Goal: Check status: Check status

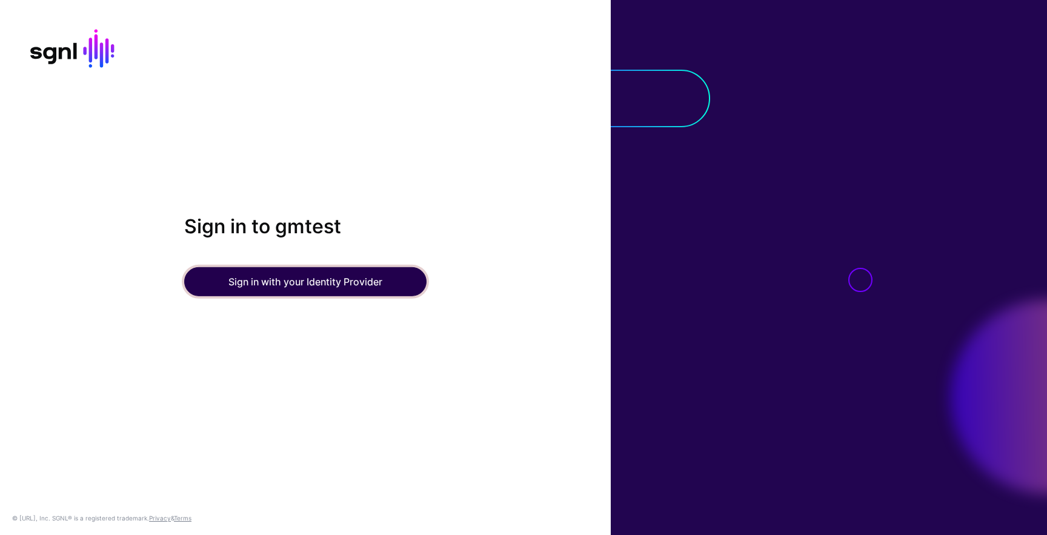
click at [340, 279] on button "Sign in with your Identity Provider" at bounding box center [305, 281] width 242 height 29
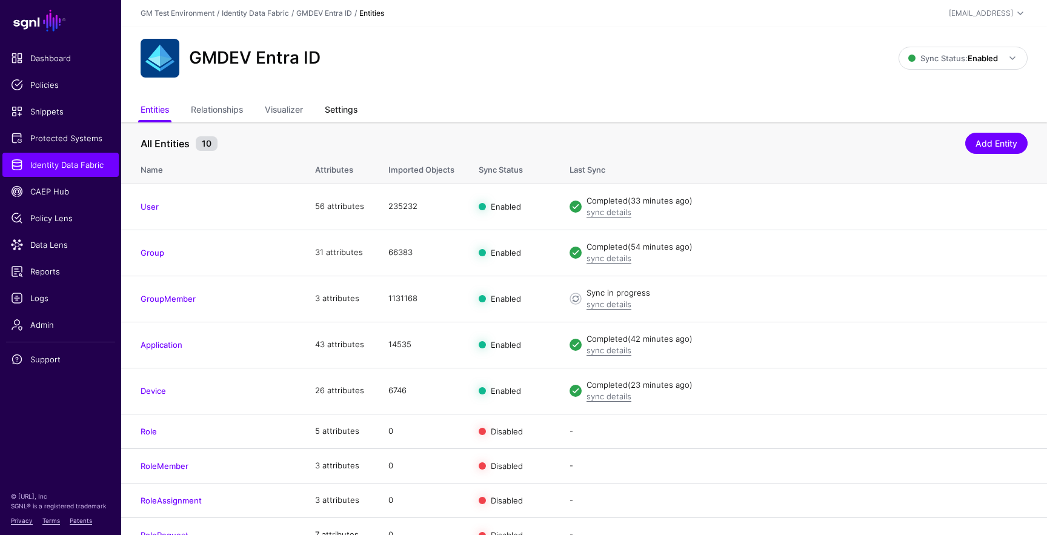
click at [337, 111] on link "Settings" at bounding box center [341, 110] width 33 height 23
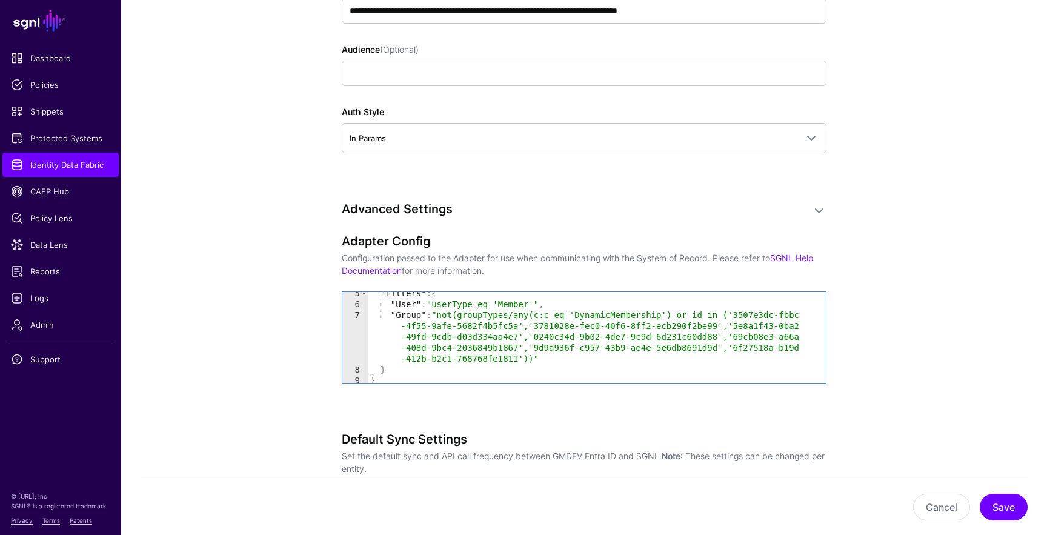
scroll to position [1070, 0]
click at [68, 240] on span "Data Lens" at bounding box center [60, 245] width 99 height 12
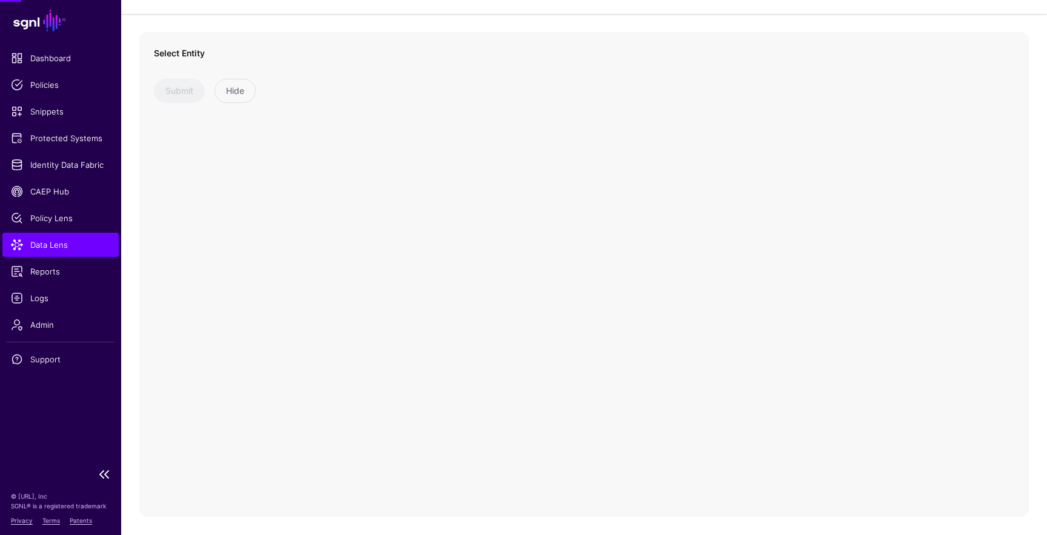
scroll to position [67, 0]
click at [356, 78] on span at bounding box center [350, 77] width 15 height 15
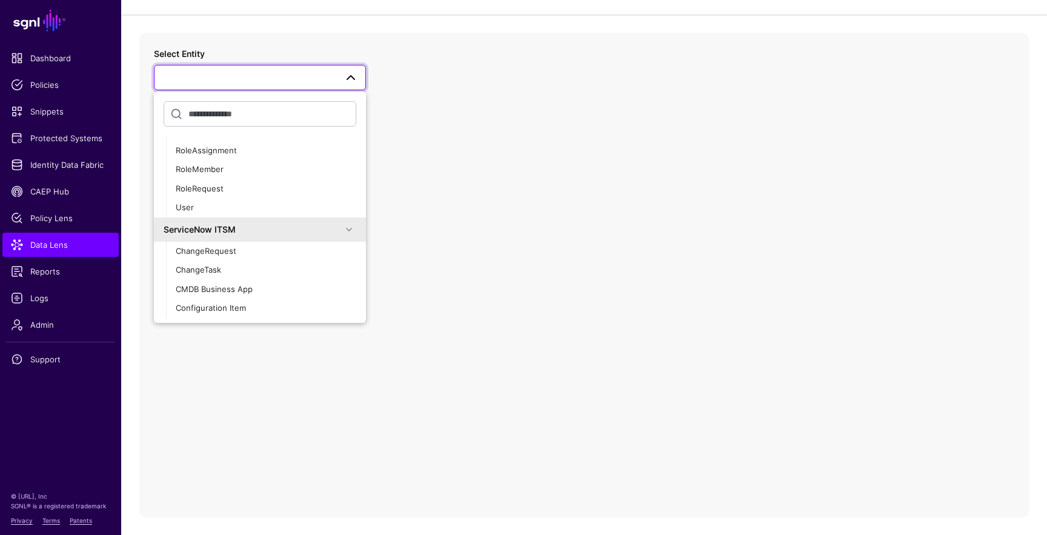
scroll to position [565, 0]
click at [300, 252] on div "ChangeRequest" at bounding box center [266, 251] width 180 height 12
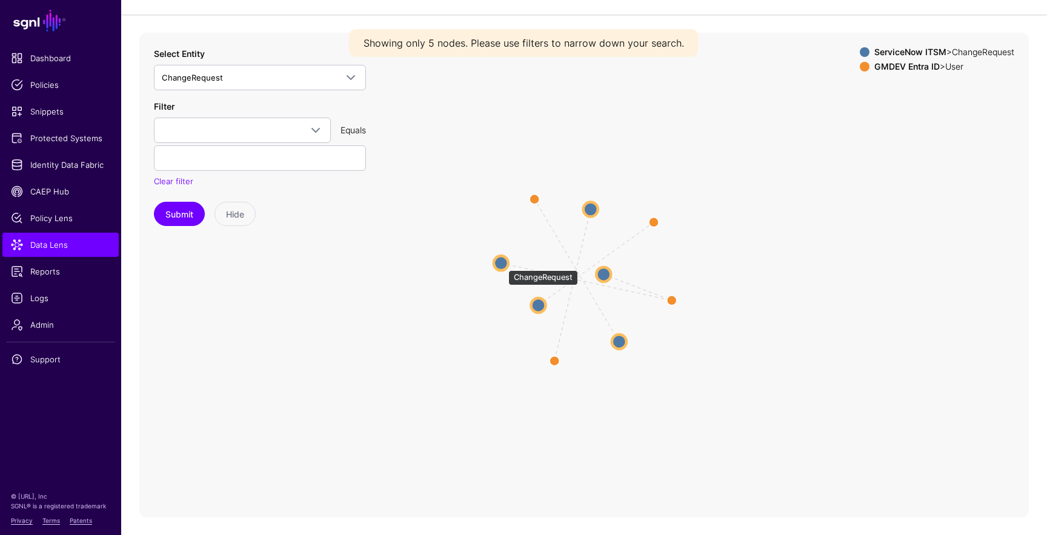
click at [502, 263] on circle at bounding box center [501, 263] width 15 height 15
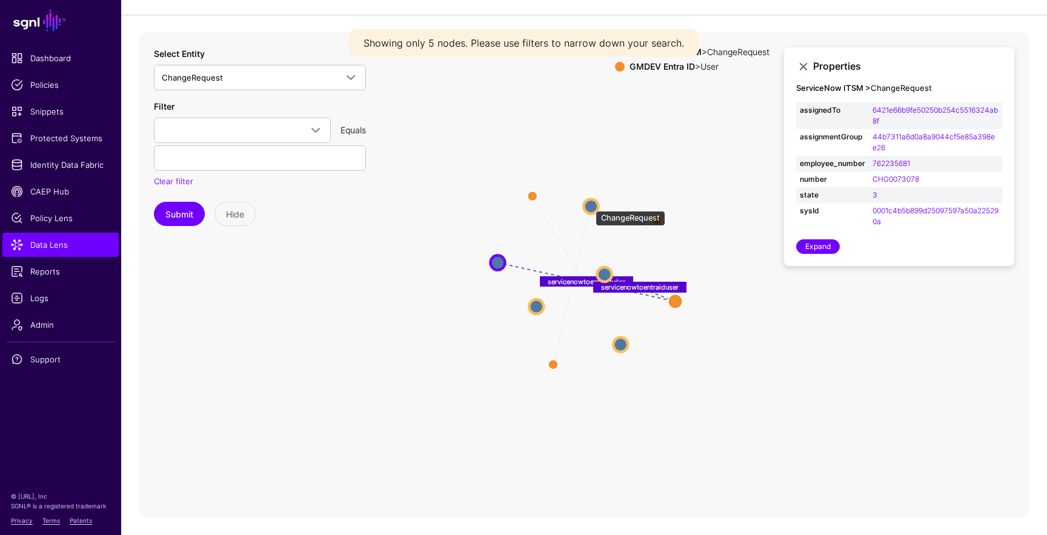
click at [589, 204] on circle at bounding box center [590, 206] width 15 height 15
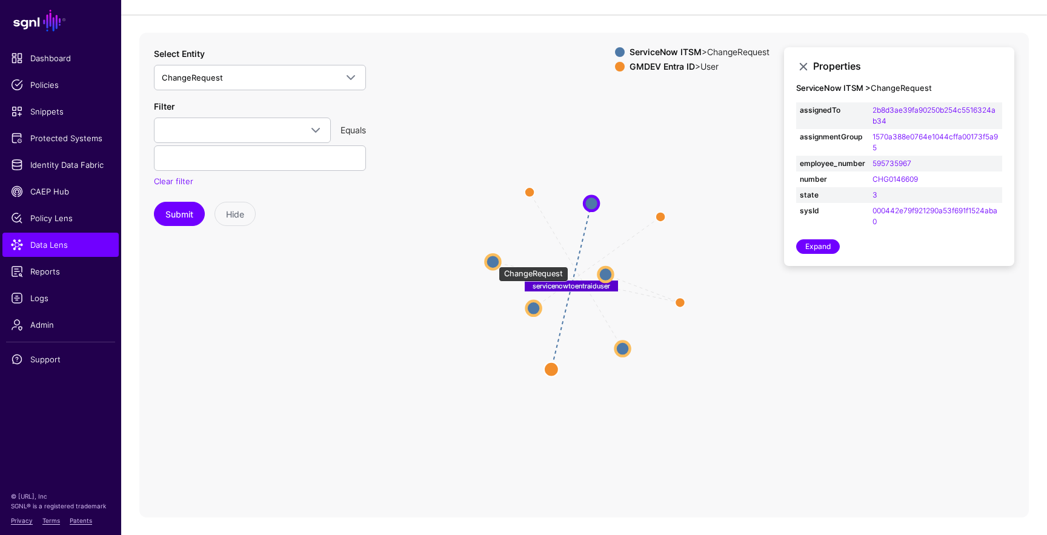
click at [492, 260] on circle at bounding box center [492, 261] width 15 height 15
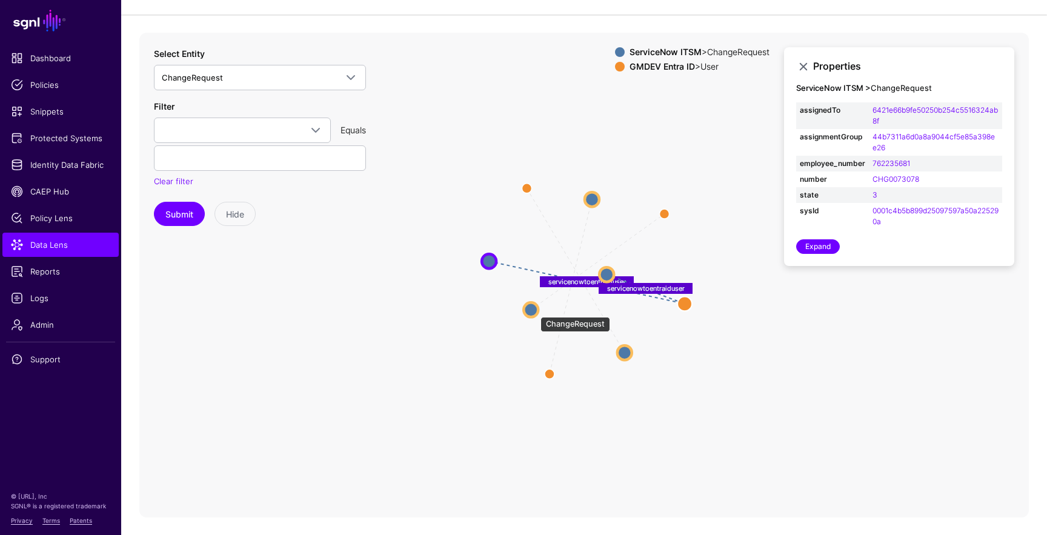
click at [534, 310] on circle at bounding box center [530, 309] width 15 height 15
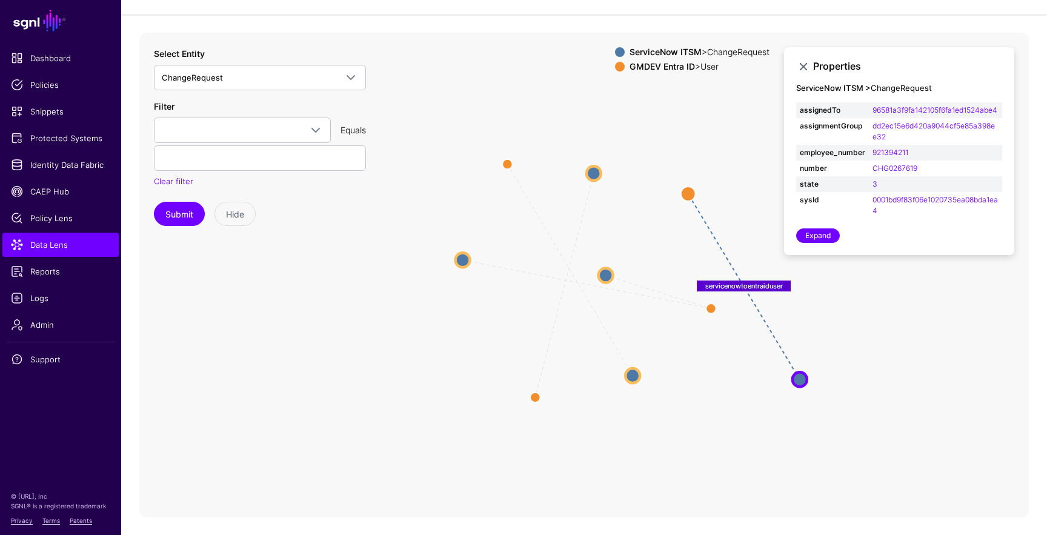
drag, startPoint x: 534, startPoint y: 310, endPoint x: 804, endPoint y: 379, distance: 278.8
click at [805, 379] on circle at bounding box center [799, 379] width 15 height 15
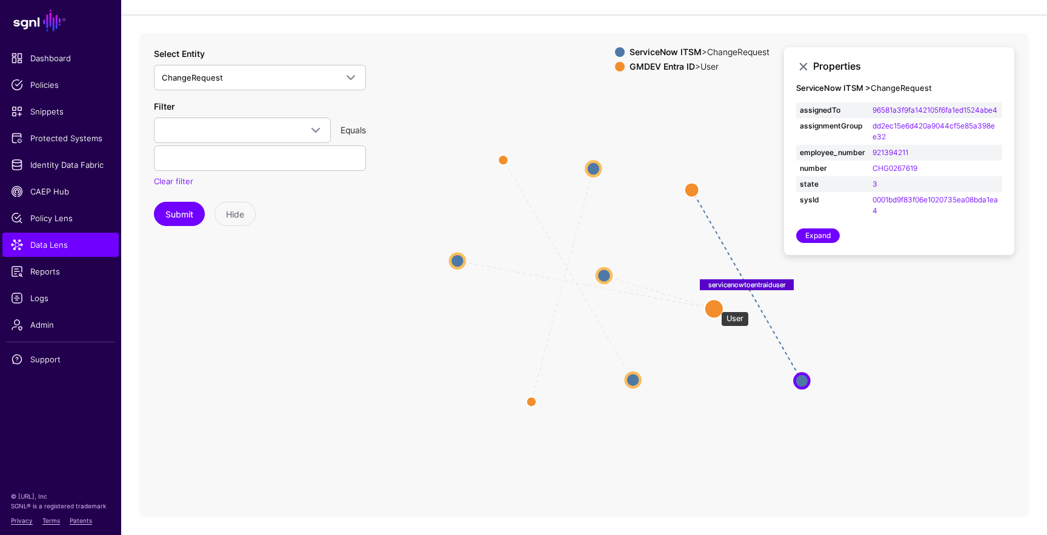
click at [715, 305] on circle at bounding box center [713, 308] width 19 height 19
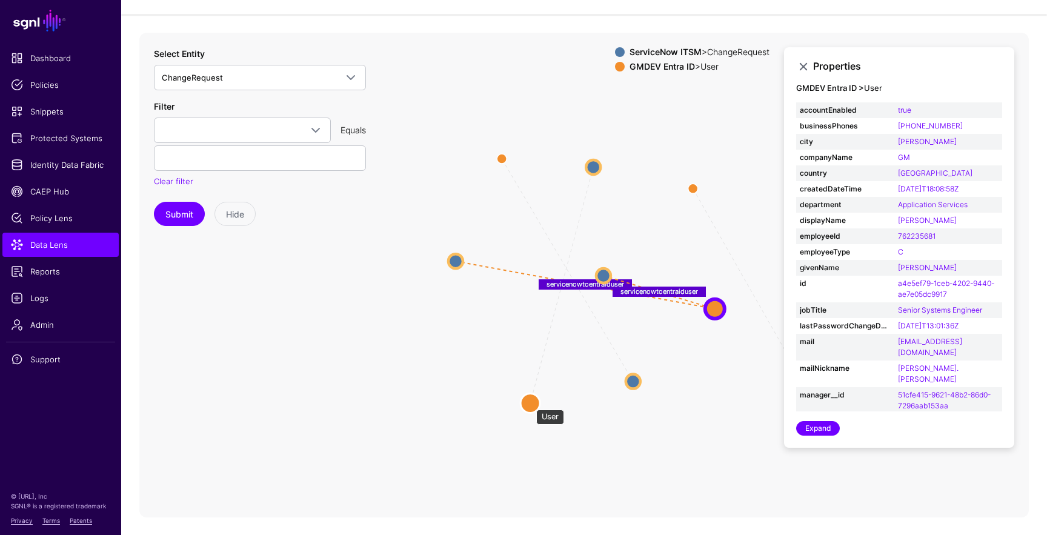
click at [530, 403] on circle at bounding box center [529, 402] width 19 height 19
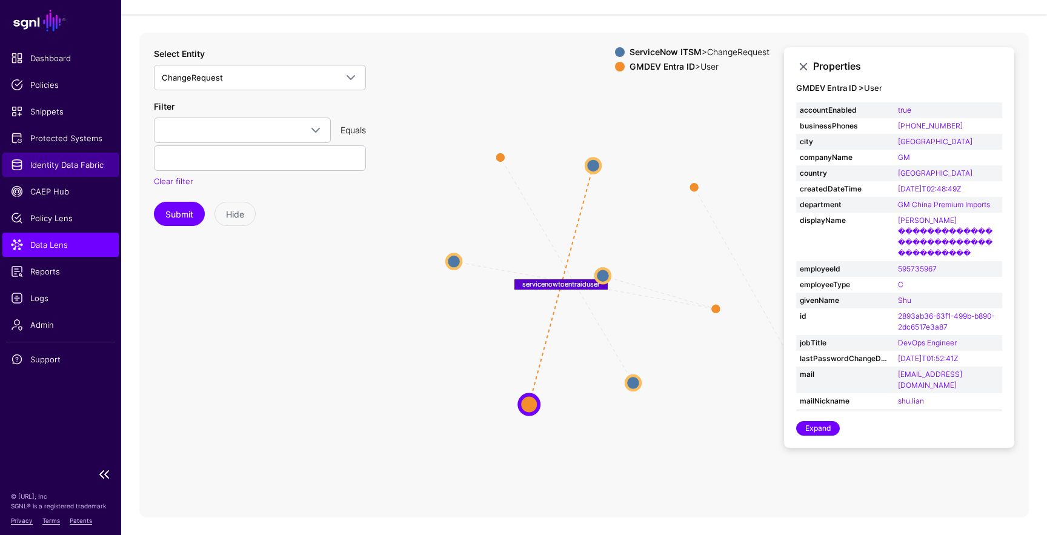
click at [77, 168] on span "Identity Data Fabric" at bounding box center [60, 165] width 99 height 12
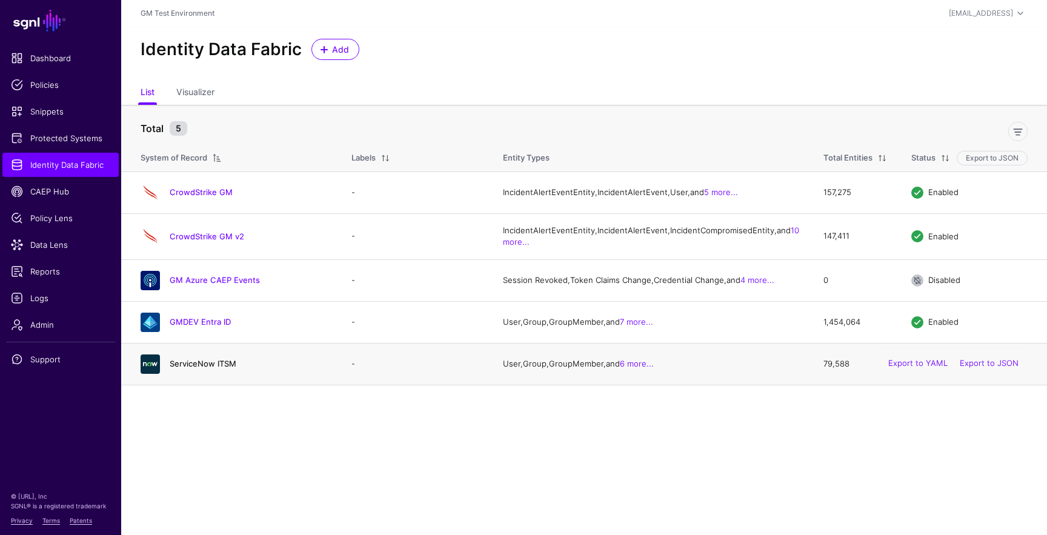
click at [194, 368] on link "ServiceNow ITSM" at bounding box center [203, 364] width 67 height 10
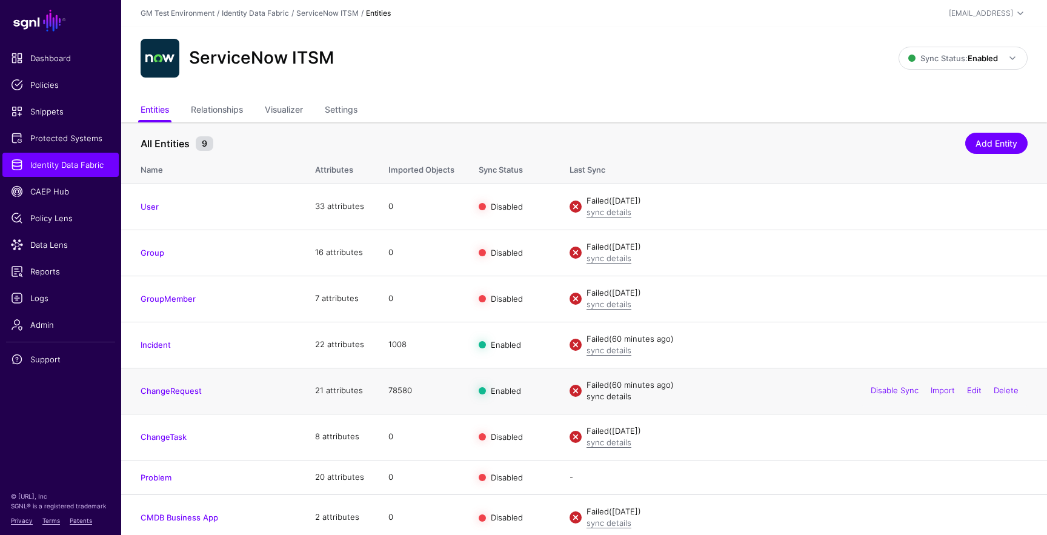
click at [618, 397] on link "sync details" at bounding box center [608, 396] width 45 height 10
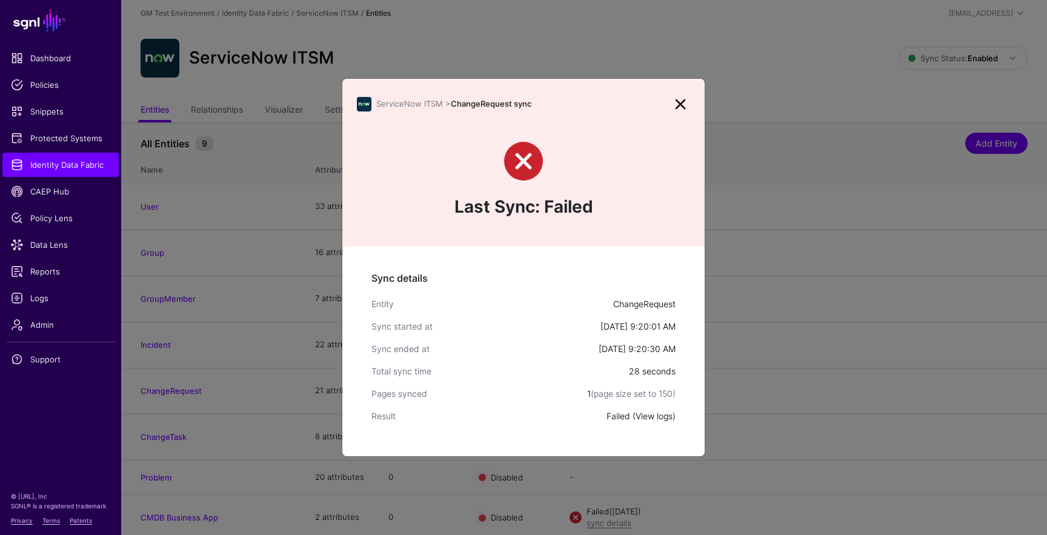
click at [659, 417] on link "View logs" at bounding box center [653, 416] width 37 height 10
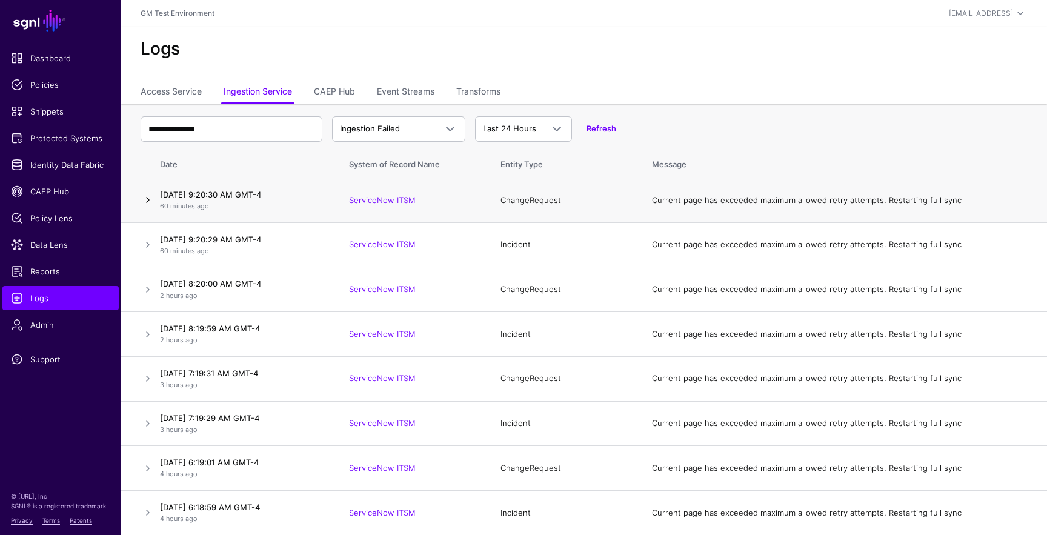
click at [150, 197] on link at bounding box center [148, 200] width 15 height 15
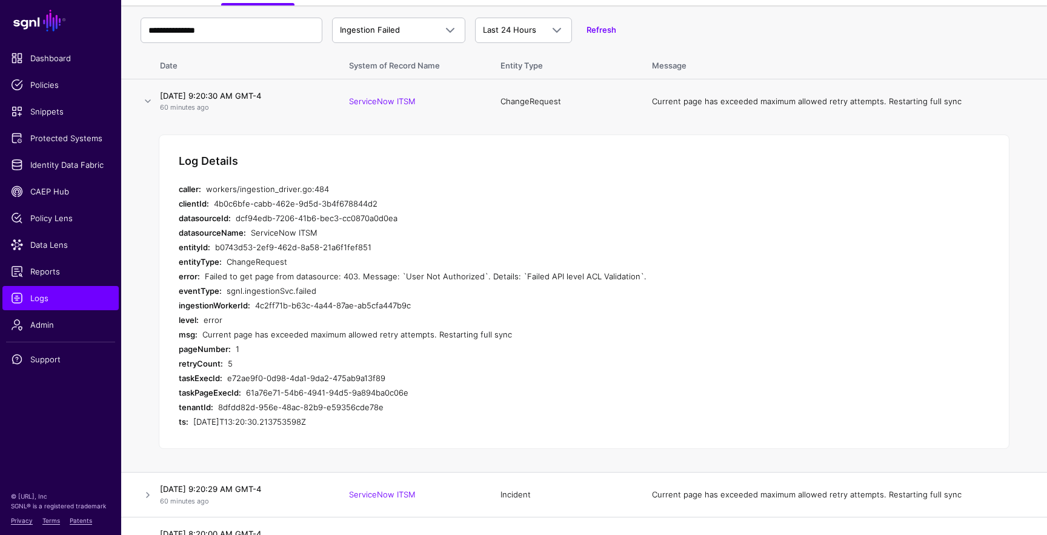
scroll to position [96, 0]
